Goal: Task Accomplishment & Management: Complete application form

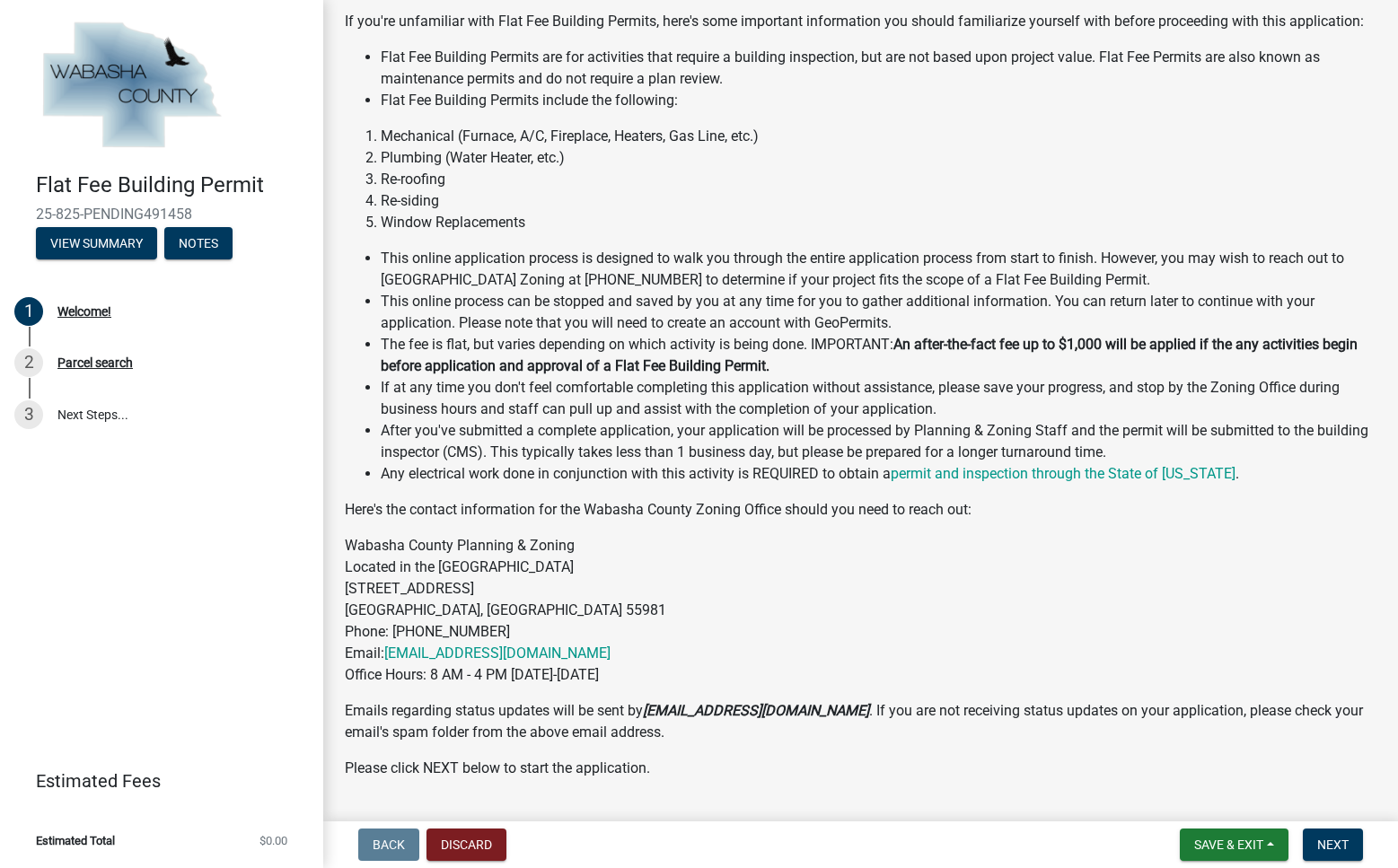
scroll to position [381, 0]
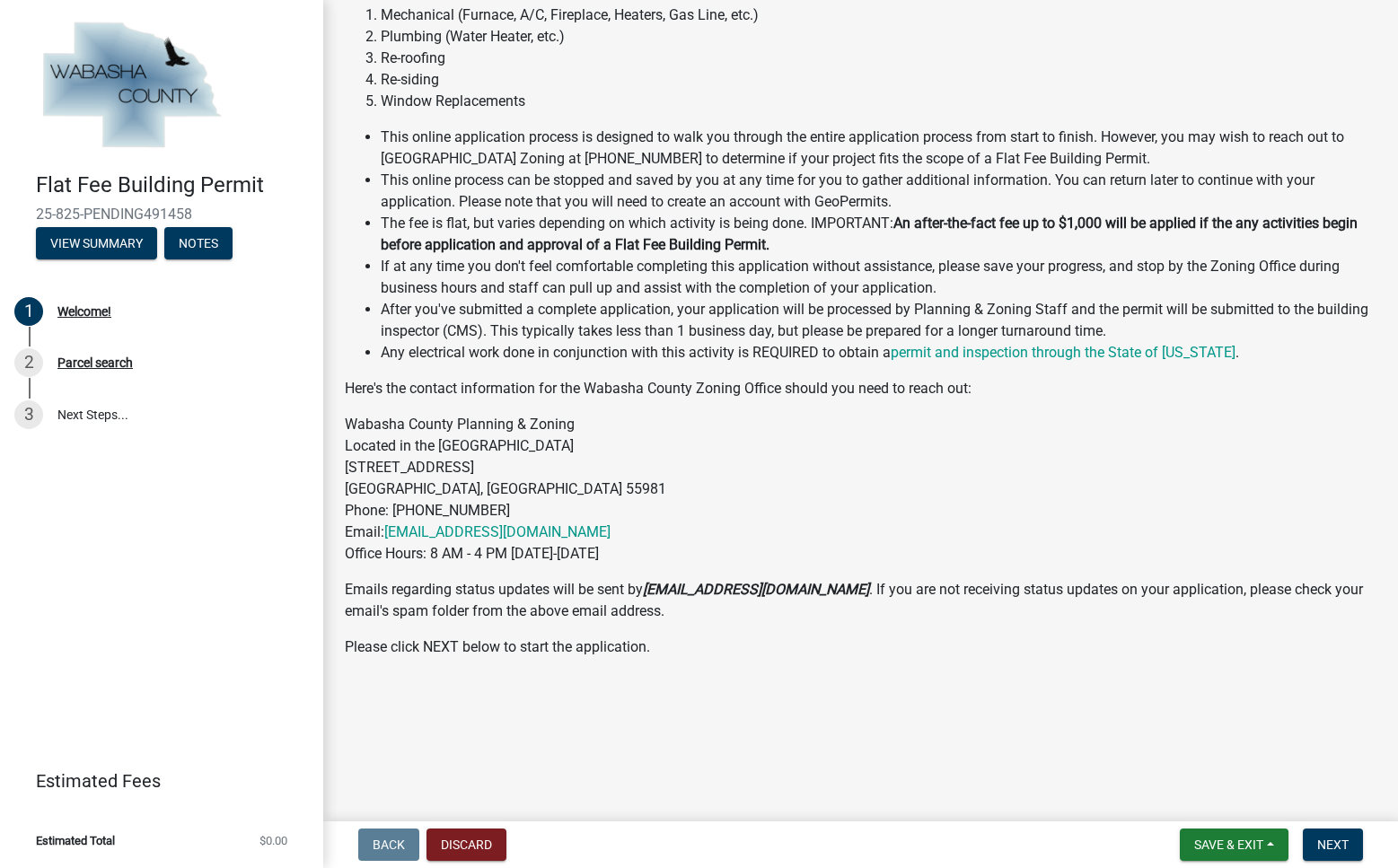
click at [111, 843] on span "Estimated Total" at bounding box center [75, 841] width 79 height 11
click at [1317, 838] on span "Next" at bounding box center [1333, 845] width 32 height 14
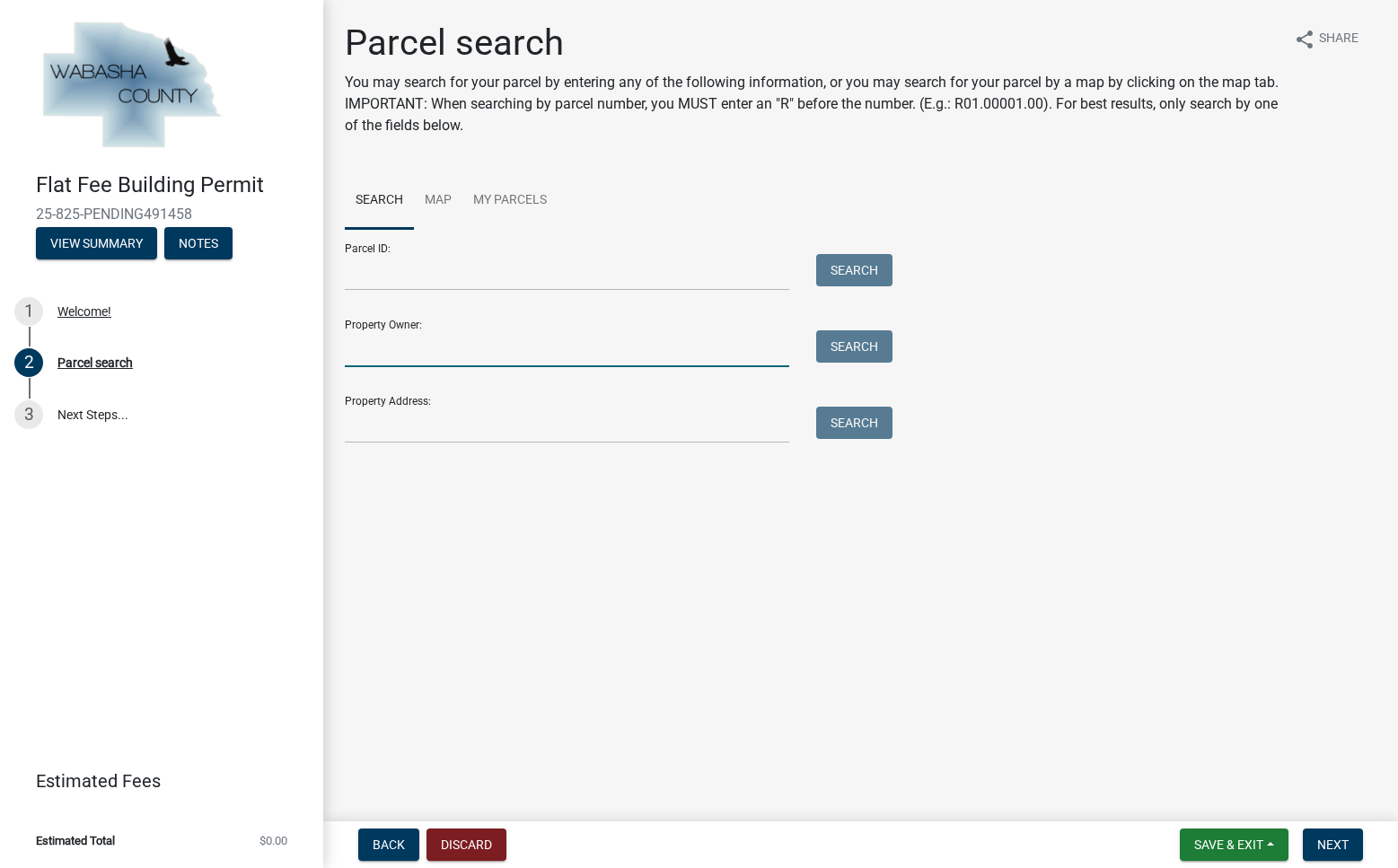
click at [409, 367] on input "Property Owner:" at bounding box center [567, 348] width 445 height 37
type input "DALLAS G ADAMS | TRUST"
type input "37465 605th St"
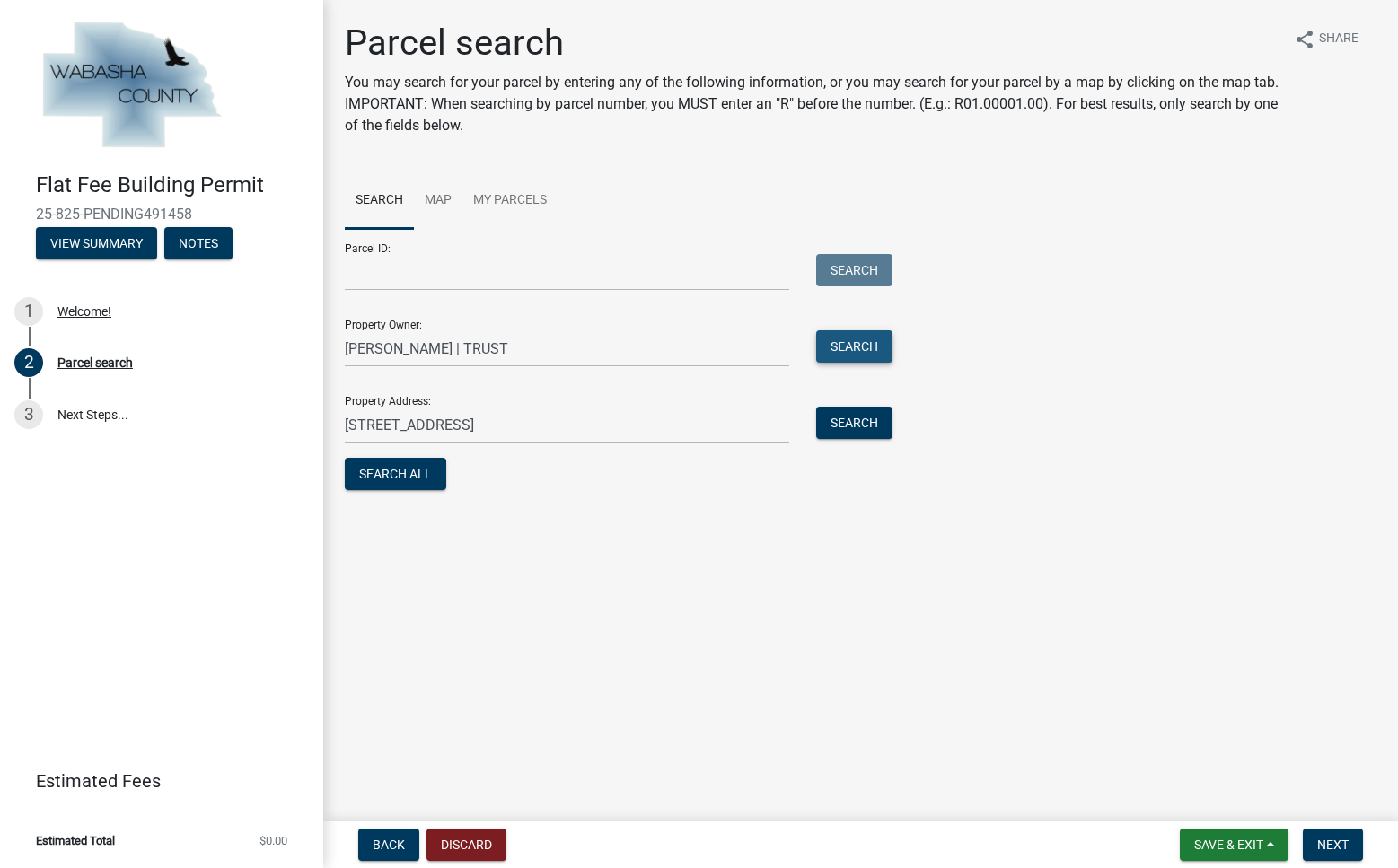
click at [876, 362] on button "Search" at bounding box center [855, 346] width 77 height 33
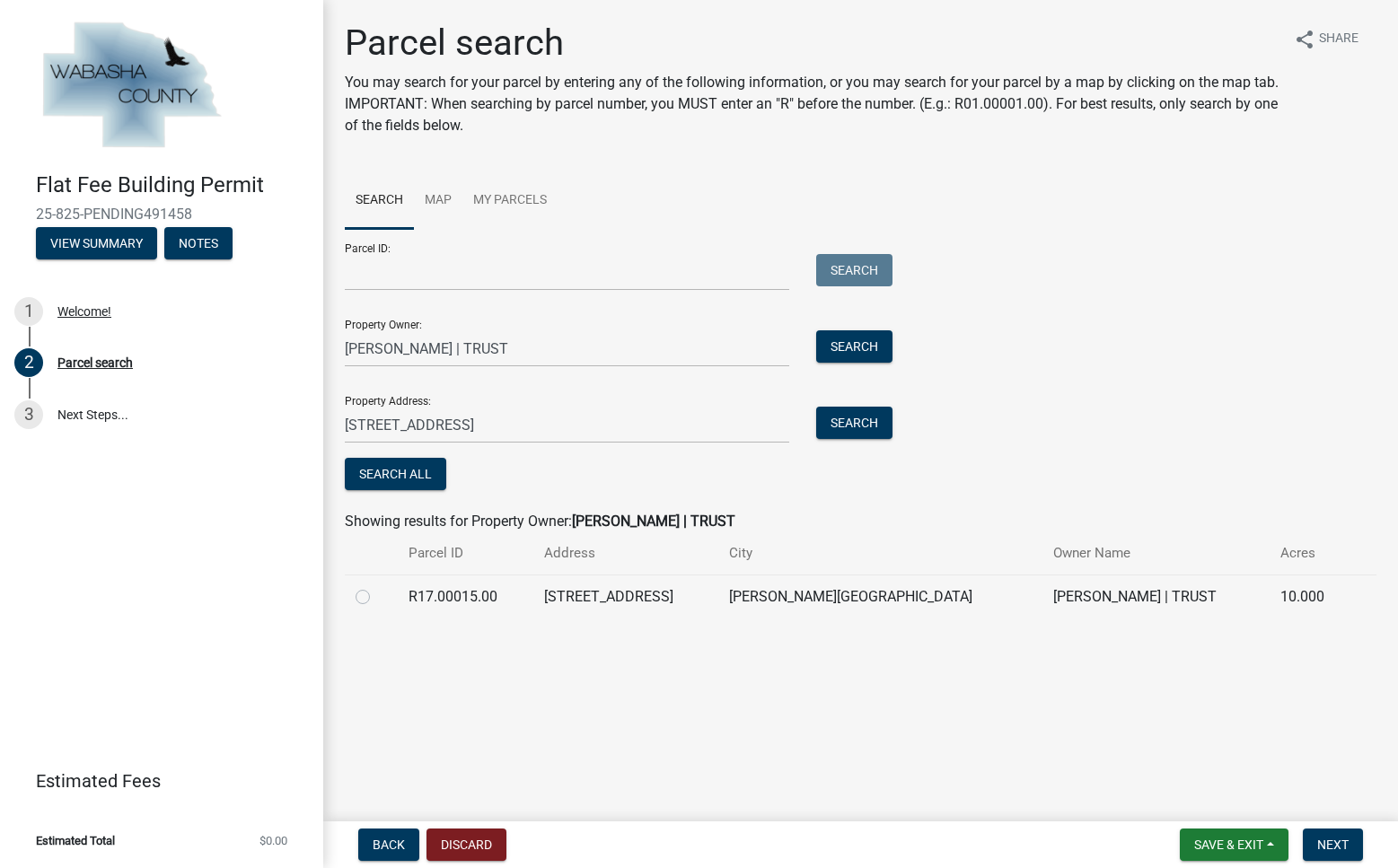
click at [377, 586] on label at bounding box center [377, 586] width 0 height 0
click at [377, 598] on input "radio" at bounding box center [383, 592] width 11 height 11
radio input "true"
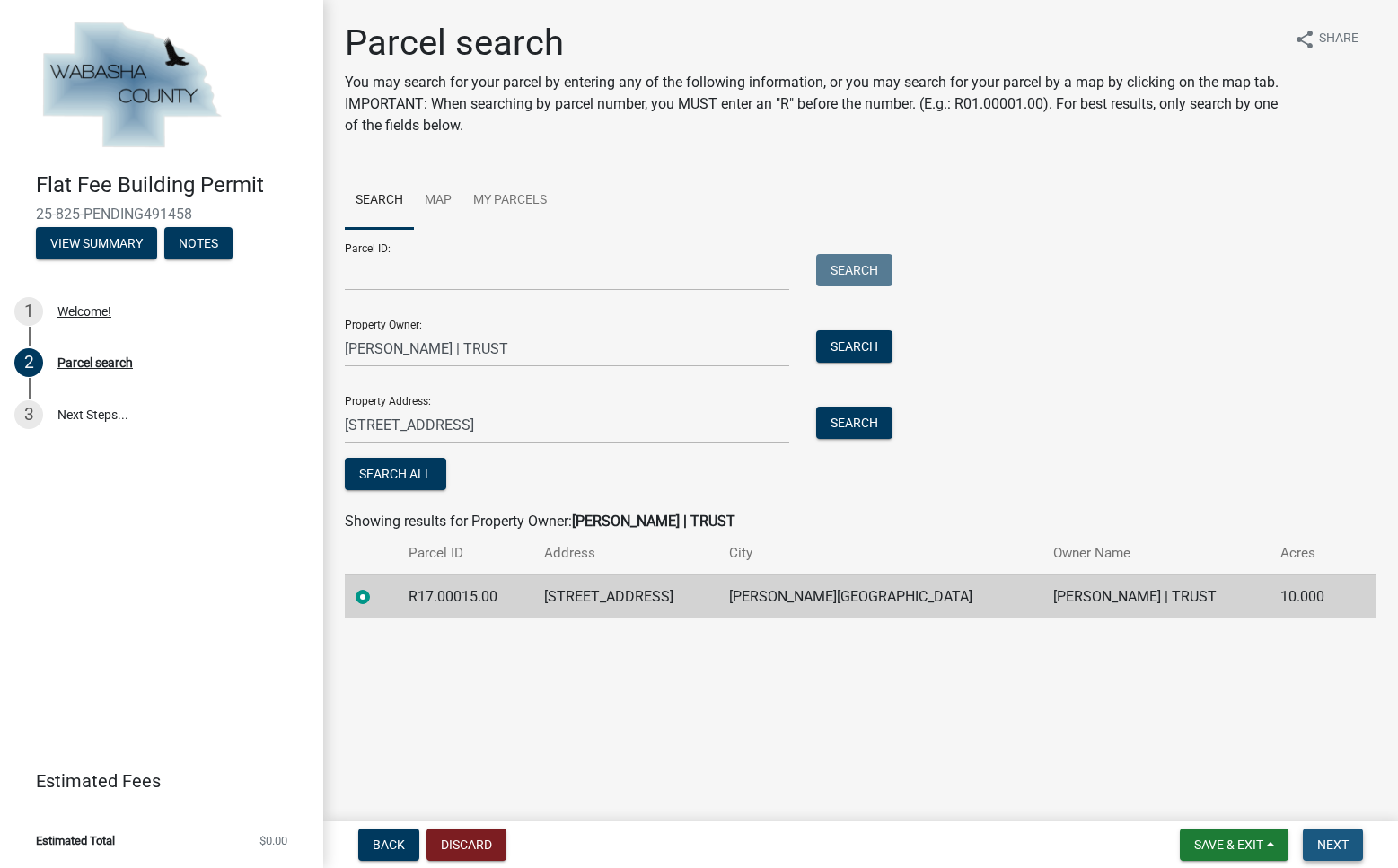
click at [1331, 839] on span "Next" at bounding box center [1333, 845] width 32 height 14
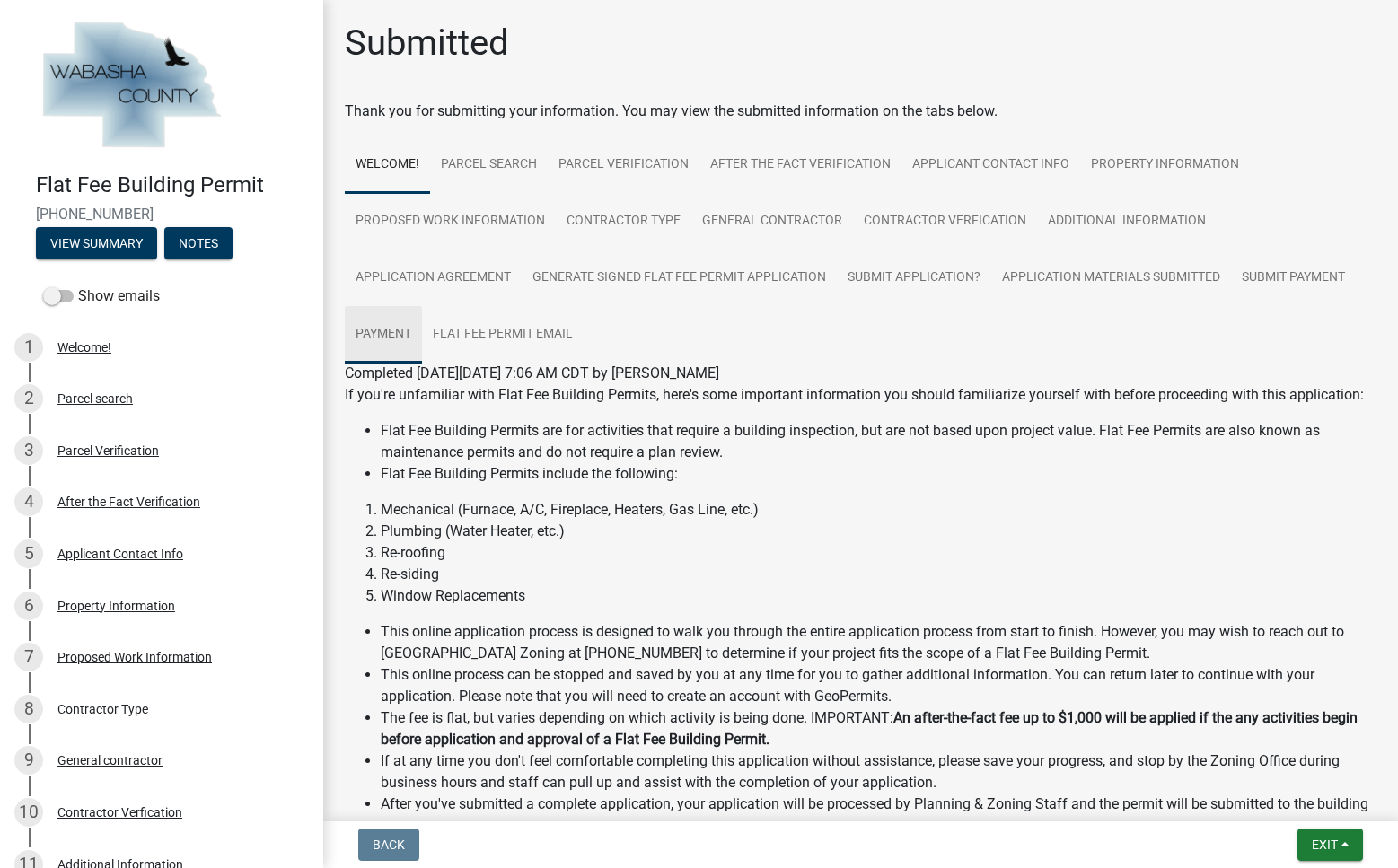
click at [422, 363] on link "Payment" at bounding box center [383, 334] width 77 height 57
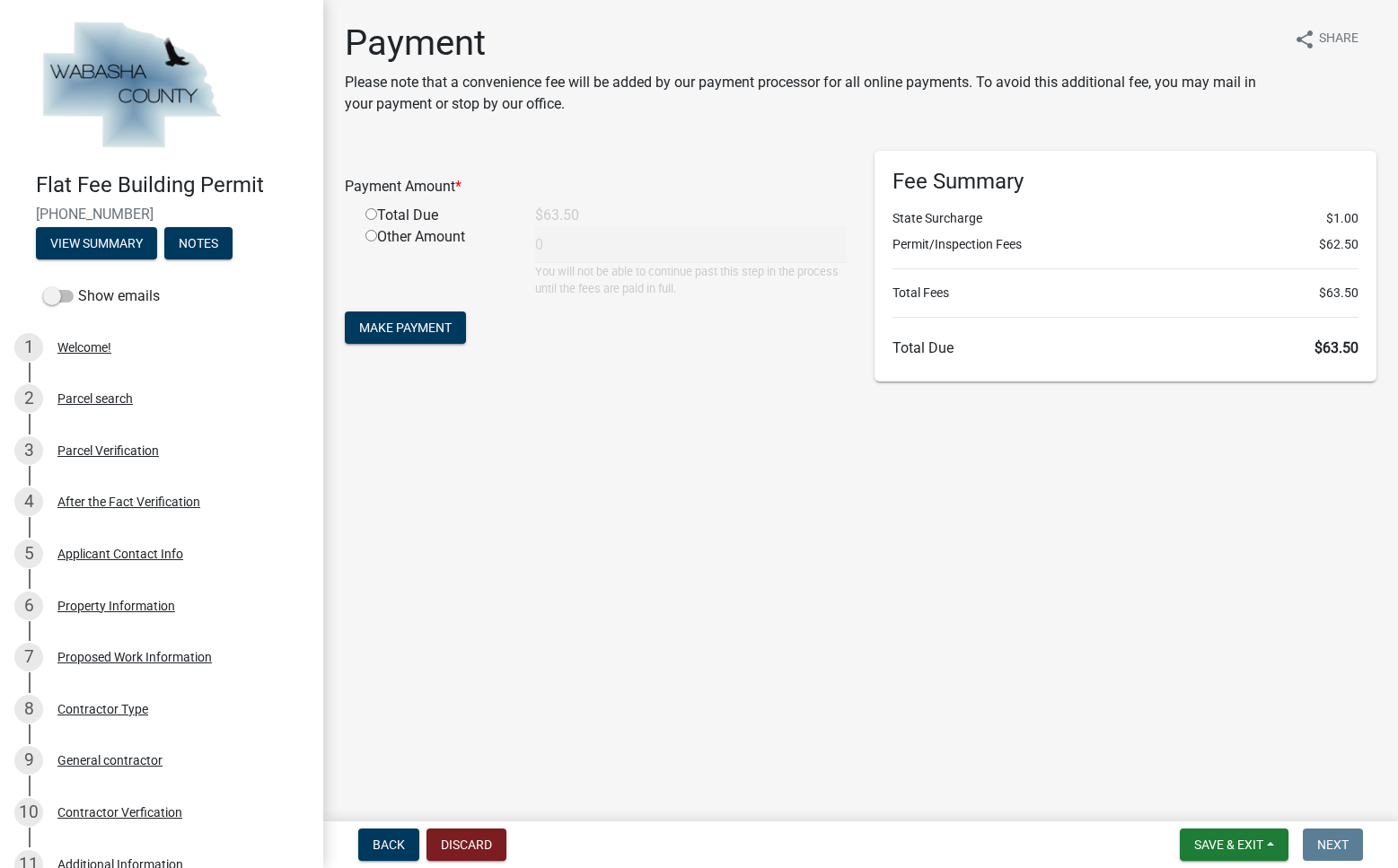
click at [374, 220] on input "radio" at bounding box center [371, 214] width 11 height 11
radio input "true"
type input "63.5"
click at [395, 335] on span "Make Payment" at bounding box center [405, 327] width 93 height 14
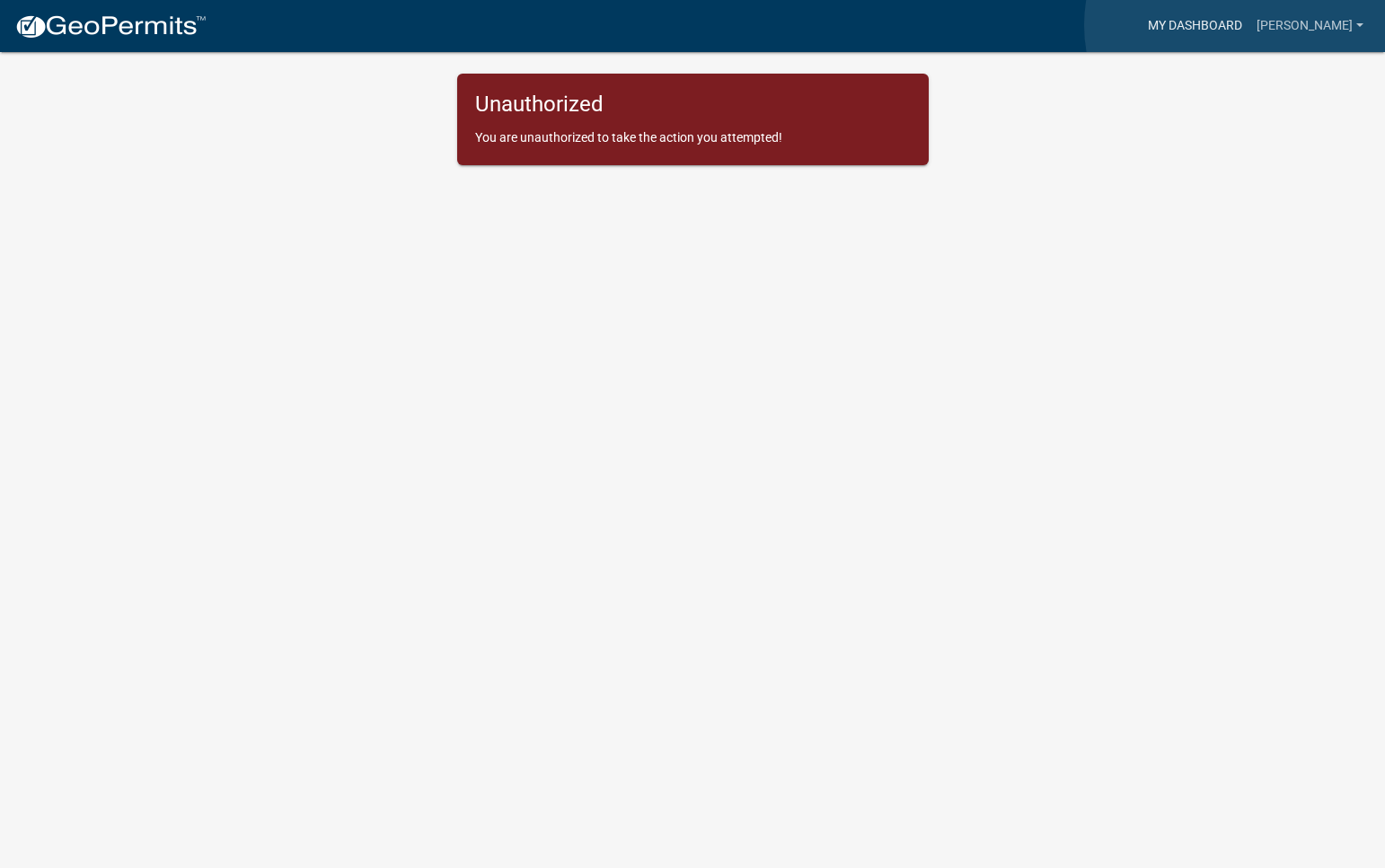
click at [1241, 25] on link "My Dashboard" at bounding box center [1195, 26] width 109 height 34
